Goal: Information Seeking & Learning: Understand process/instructions

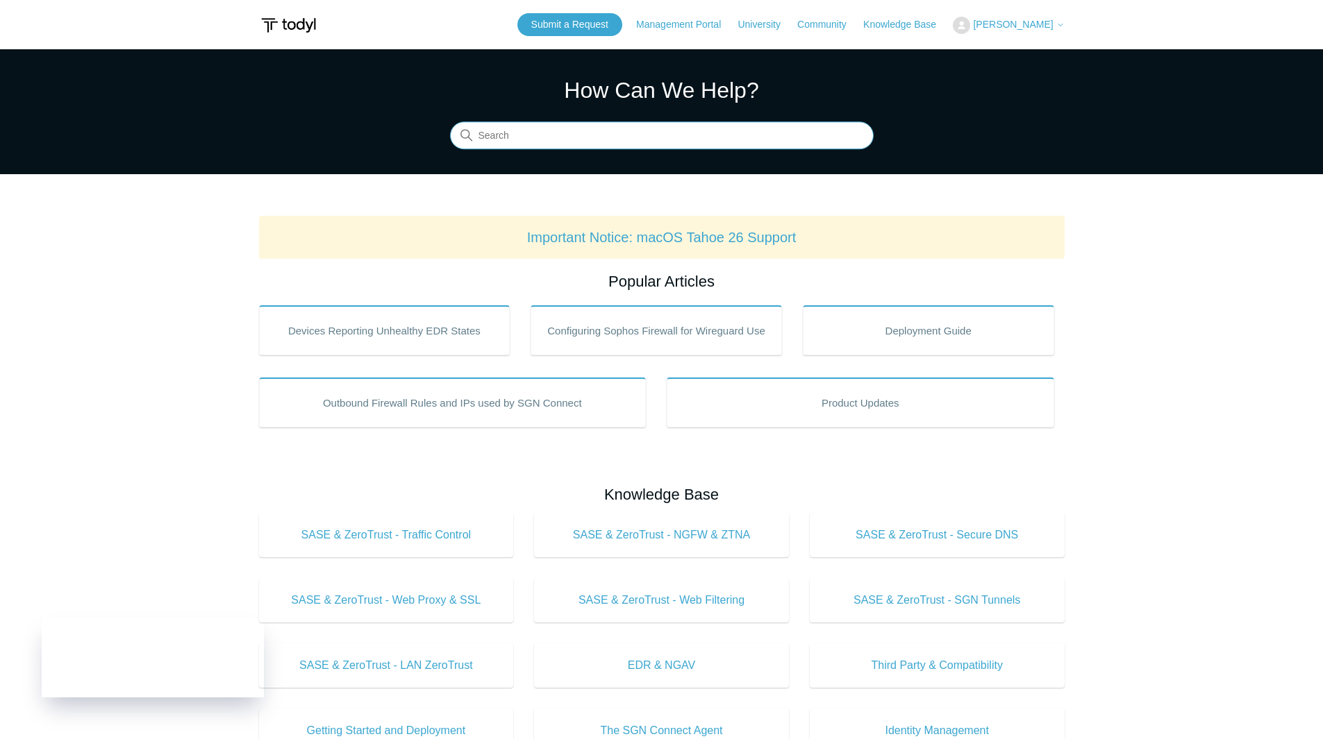
click at [503, 136] on input "Search" at bounding box center [662, 136] width 424 height 28
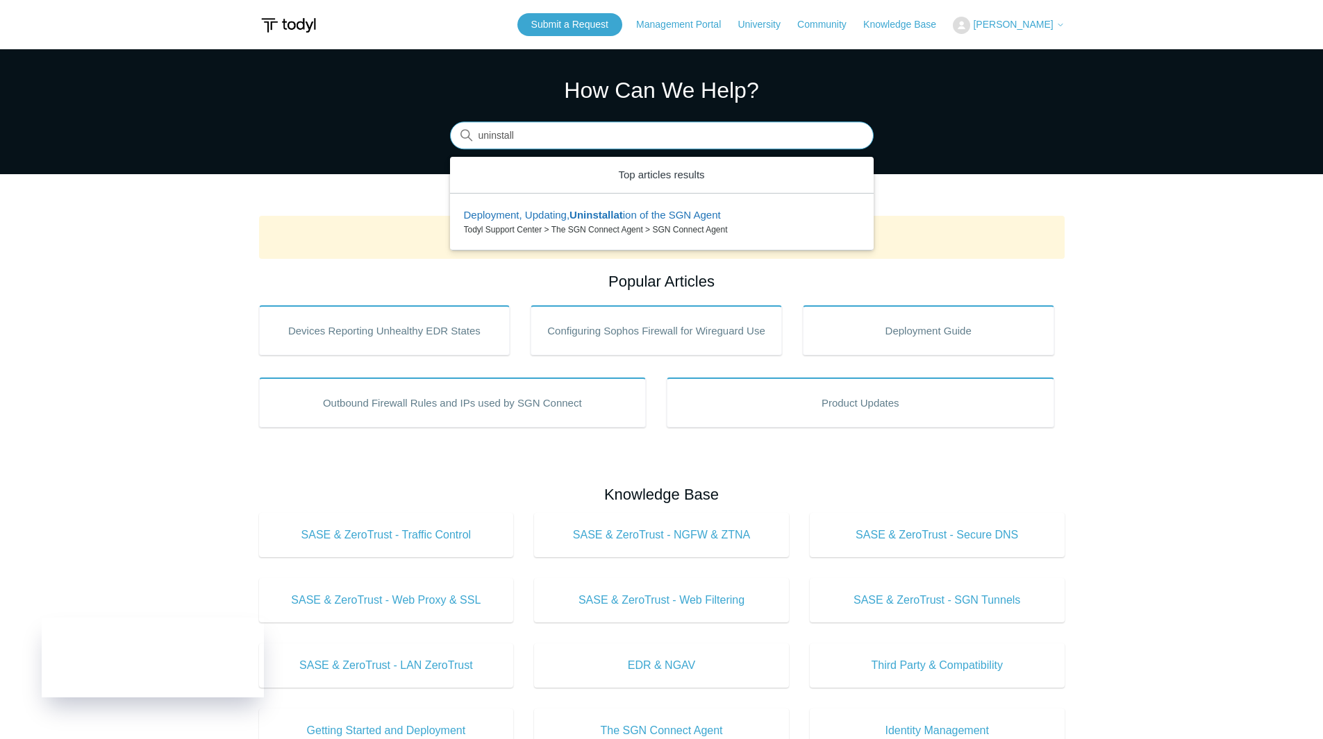
type input "uninstall"
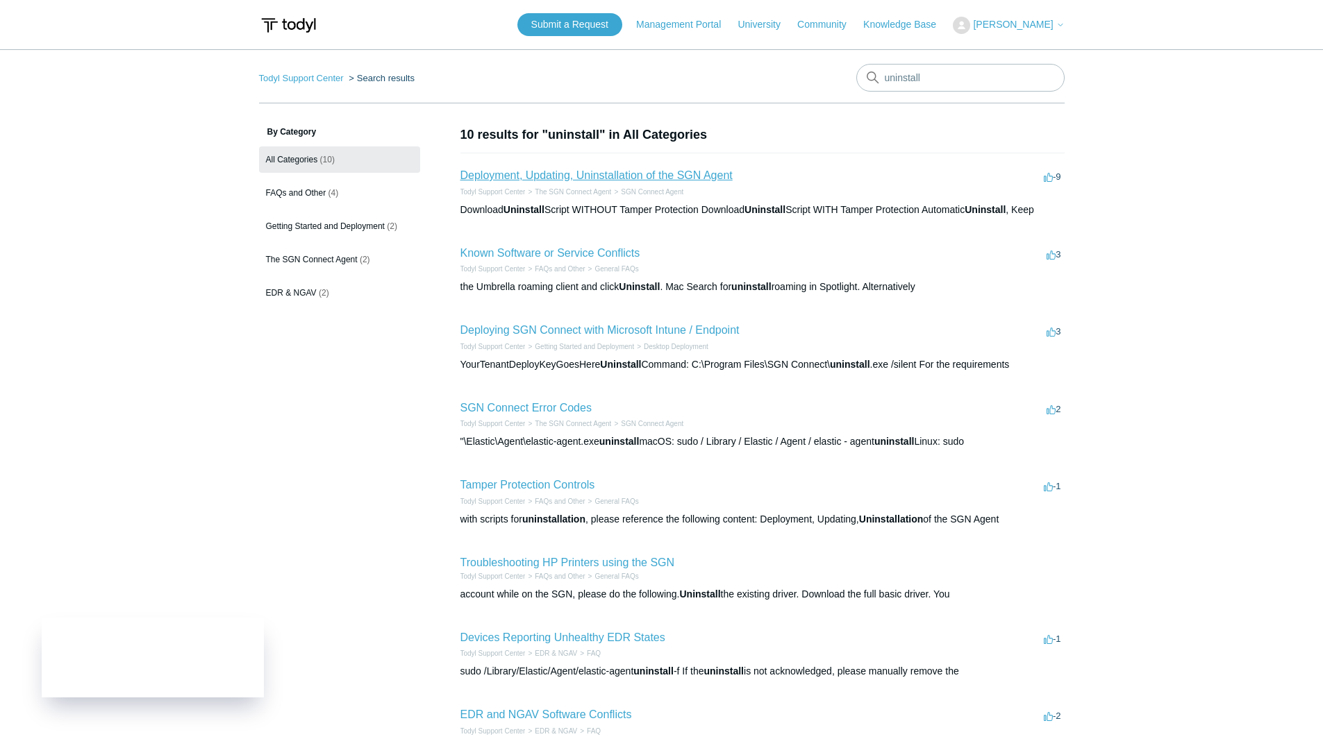
click at [587, 179] on link "Deployment, Updating, Uninstallation of the SGN Agent" at bounding box center [596, 175] width 272 height 12
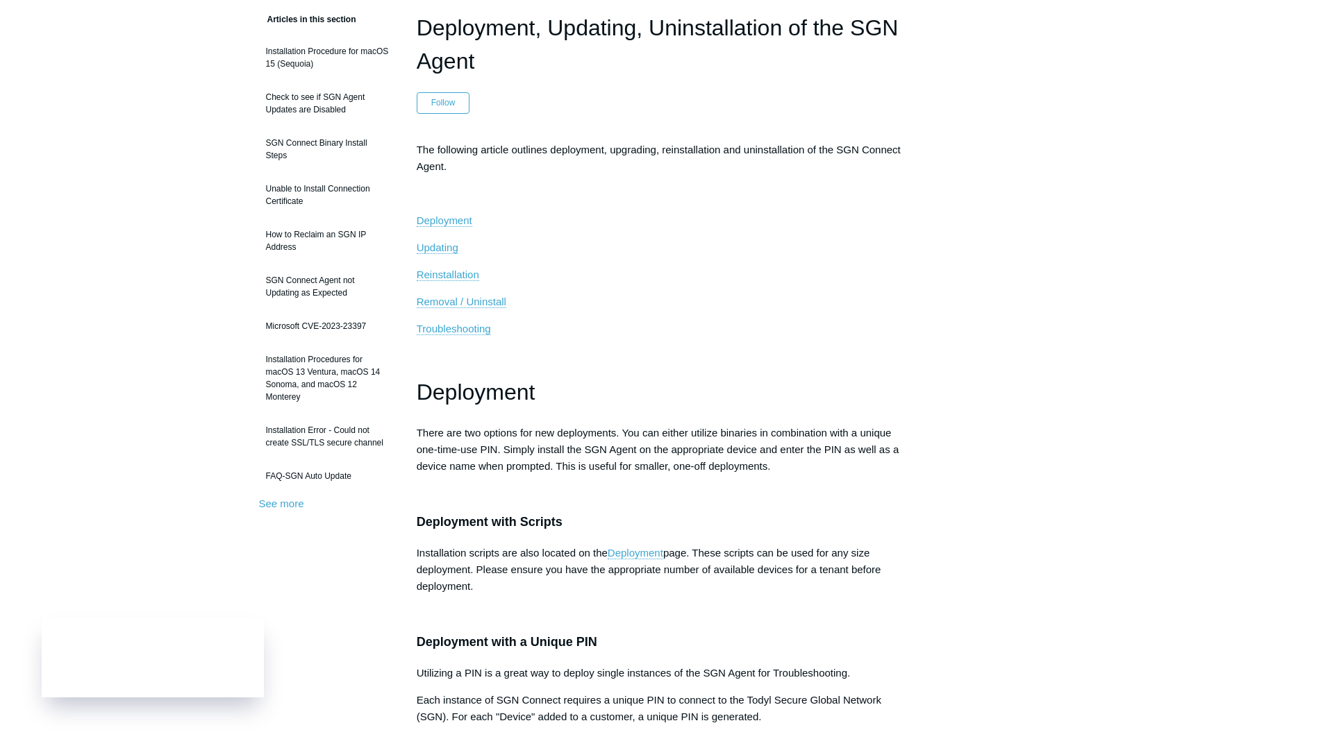
scroll to position [116, 0]
click at [492, 295] on span "Removal / Uninstall" at bounding box center [462, 300] width 90 height 12
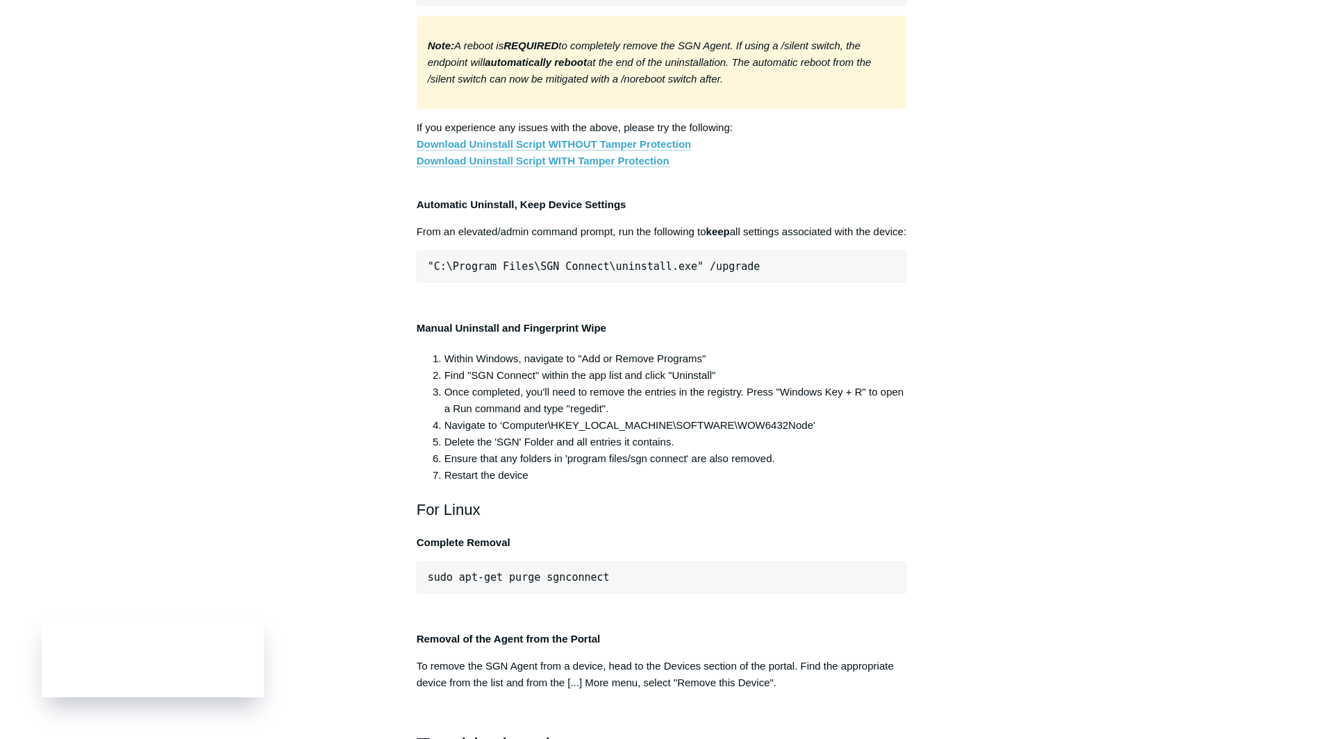
scroll to position [2540, 0]
drag, startPoint x: 762, startPoint y: 523, endPoint x: 412, endPoint y: 528, distance: 350.0
copy pre ""C:\Program Files\SGN Connect\uninstall.exe" /uninstallKey"
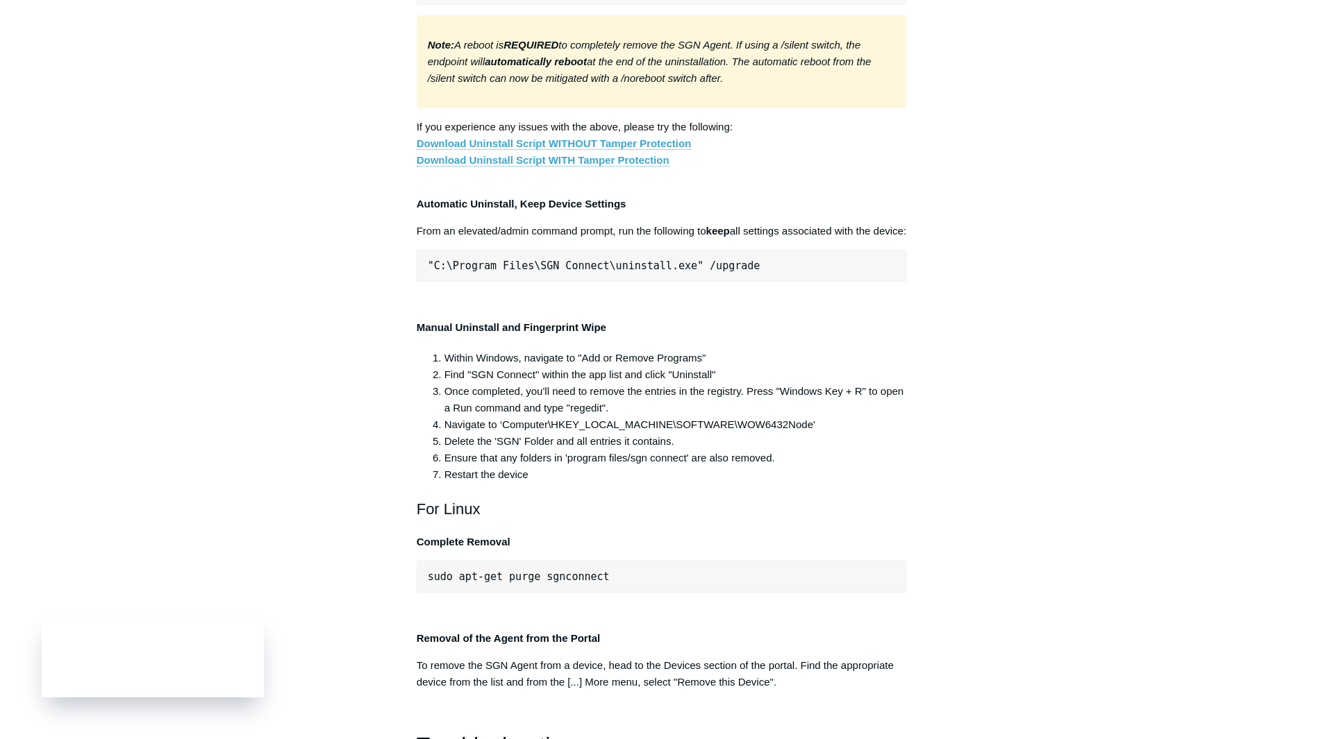
copy div ""C:\Program Files\SGN Connect\uninstall.exe" /uninstallKey yourMaintenanceKeyHe…"
